Goal: Transaction & Acquisition: Purchase product/service

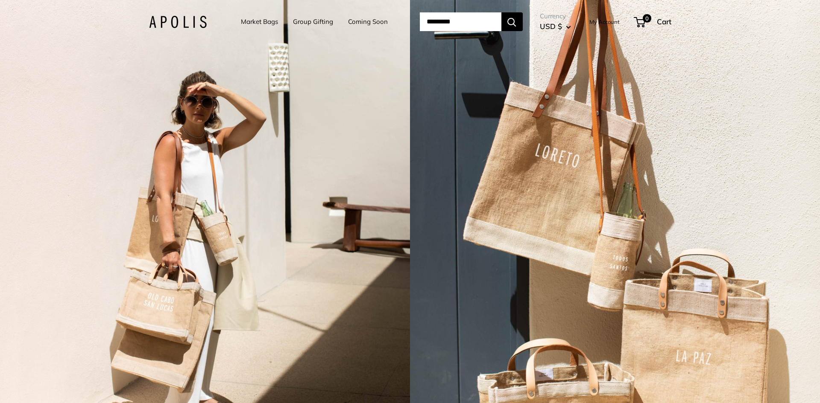
click at [248, 25] on link "Market Bags" at bounding box center [259, 22] width 37 height 12
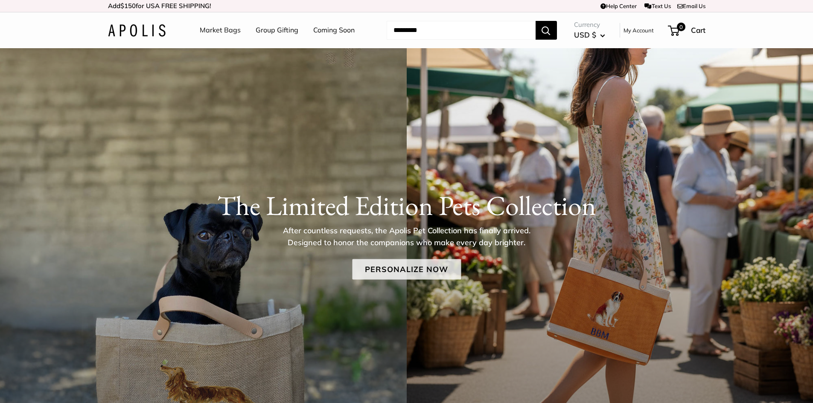
click at [409, 269] on link "Personalize Now" at bounding box center [406, 269] width 109 height 20
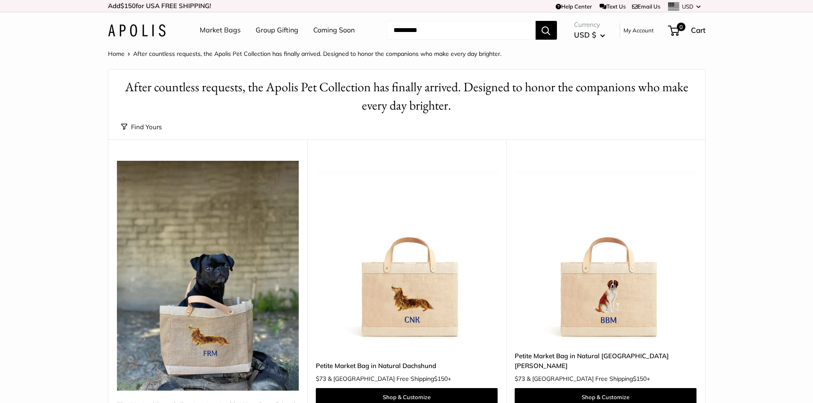
click at [0, 0] on img at bounding box center [0, 0] width 0 height 0
